Goal: Transaction & Acquisition: Book appointment/travel/reservation

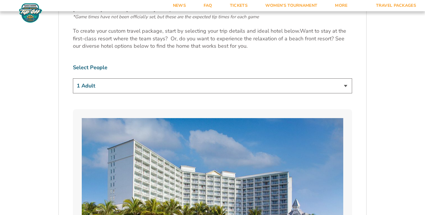
scroll to position [353, 0]
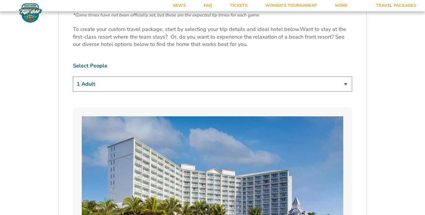
click at [171, 86] on select "1 Adult 2 Adults 3 Adults 4 Adults 2 Adults + 1 Child 2 Adults + 2 Children 2 A…" at bounding box center [212, 84] width 279 height 15
select select "3 Adults"
click at [73, 77] on select "1 Adult 2 Adults 3 Adults 4 Adults 2 Adults + 1 Child 2 Adults + 2 Children 2 A…" at bounding box center [212, 84] width 279 height 15
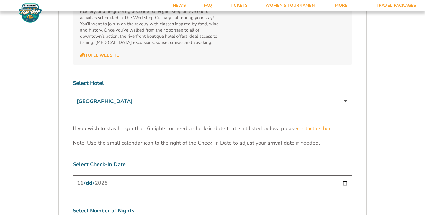
scroll to position [1875, 0]
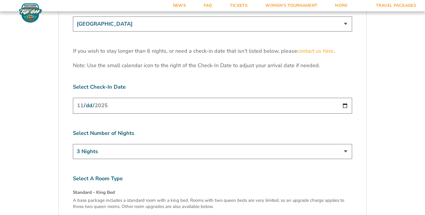
click at [348, 144] on select "3 Nights 4 Nights 5 Nights 6 Nights" at bounding box center [212, 151] width 279 height 15
select select "6 Nights"
click at [73, 144] on select "3 Nights 4 Nights 5 Nights 6 Nights" at bounding box center [212, 151] width 279 height 15
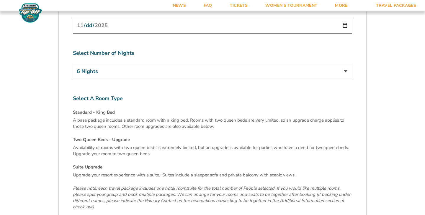
scroll to position [1969, 0]
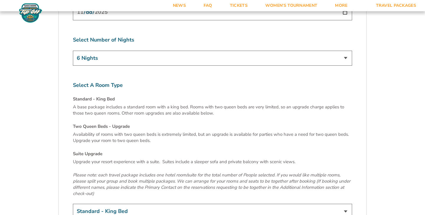
click at [172, 204] on select "Standard - King Bed Two Queen Beds - Upgrade (+$15 per night) Suite Upgrade (+$…" at bounding box center [212, 211] width 279 height 15
select select "Two Queen Beds - Upgrade"
click at [73, 204] on select "Standard - King Bed Two Queen Beds - Upgrade (+$15 per night) Suite Upgrade (+$…" at bounding box center [212, 211] width 279 height 15
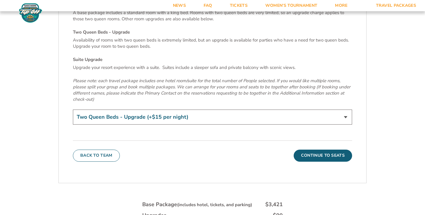
scroll to position [2089, 0]
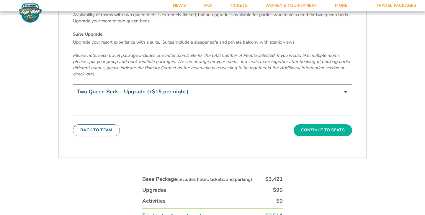
click at [332, 125] on button "Continue To Seats" at bounding box center [323, 131] width 58 height 12
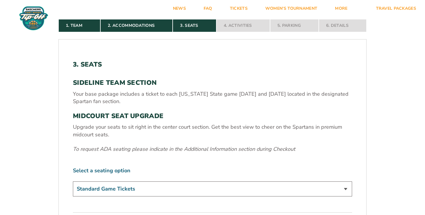
scroll to position [0, 0]
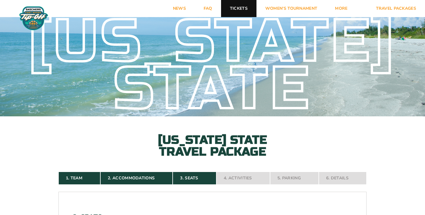
click at [245, 4] on link "Tickets" at bounding box center [238, 8] width 35 height 17
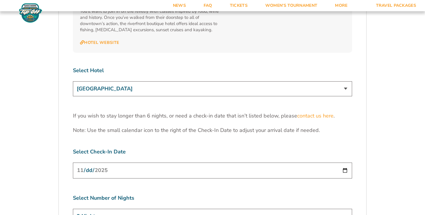
scroll to position [1856, 0]
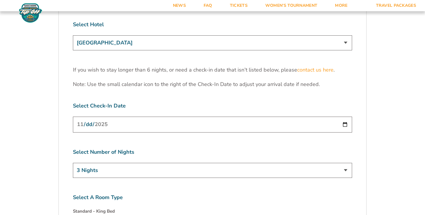
click at [143, 163] on select "3 Nights 4 Nights 5 Nights 6 Nights" at bounding box center [212, 170] width 279 height 15
select select "6 Nights"
click at [73, 163] on select "3 Nights 4 Nights 5 Nights 6 Nights" at bounding box center [212, 170] width 279 height 15
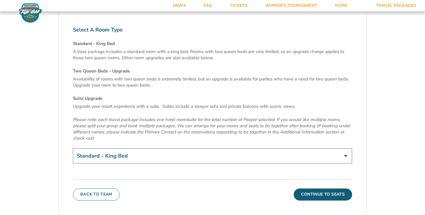
scroll to position [2029, 0]
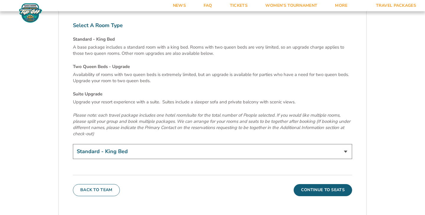
click at [145, 144] on select "Standard - King Bed Two Queen Beds - Upgrade (+$15 per night) Suite Upgrade (+$…" at bounding box center [212, 151] width 279 height 15
select select "Two Queen Beds - Upgrade"
click at [73, 144] on select "Standard - King Bed Two Queen Beds - Upgrade (+$15 per night) Suite Upgrade (+$…" at bounding box center [212, 151] width 279 height 15
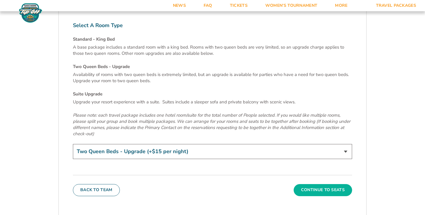
click at [307, 184] on button "Continue To Seats" at bounding box center [323, 190] width 58 height 12
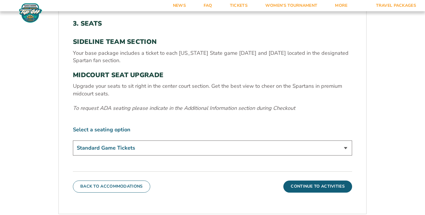
scroll to position [194, 0]
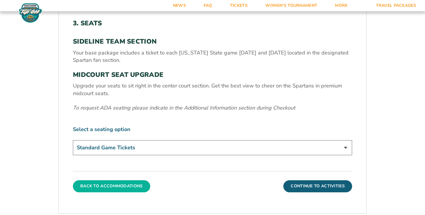
click at [96, 181] on button "Back To Accommodations" at bounding box center [111, 187] width 77 height 12
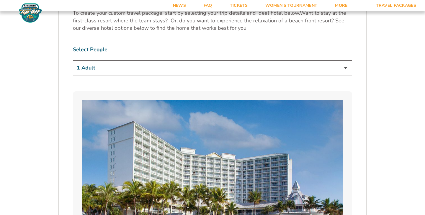
scroll to position [369, 0]
click at [131, 65] on select "1 Adult 2 Adults 3 Adults 4 Adults 2 Adults + 1 Child 2 Adults + 2 Children 2 A…" at bounding box center [212, 68] width 279 height 15
select select "3 Adults"
click at [73, 61] on select "1 Adult 2 Adults 3 Adults 4 Adults 2 Adults + 1 Child 2 Adults + 2 Children 2 A…" at bounding box center [212, 68] width 279 height 15
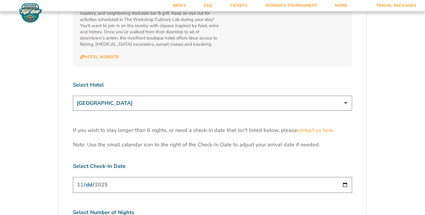
scroll to position [1796, 0]
click at [125, 96] on select "[GEOGRAPHIC_DATA] [GEOGRAPHIC_DATA] [GEOGRAPHIC_DATA], Autograph Collection" at bounding box center [212, 103] width 279 height 15
select select "18478"
click at [73, 96] on select "[GEOGRAPHIC_DATA] [GEOGRAPHIC_DATA] [GEOGRAPHIC_DATA], Autograph Collection" at bounding box center [212, 103] width 279 height 15
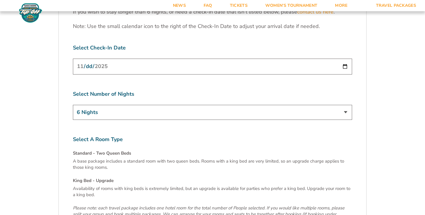
scroll to position [1980, 0]
